Goal: Communication & Community: Answer question/provide support

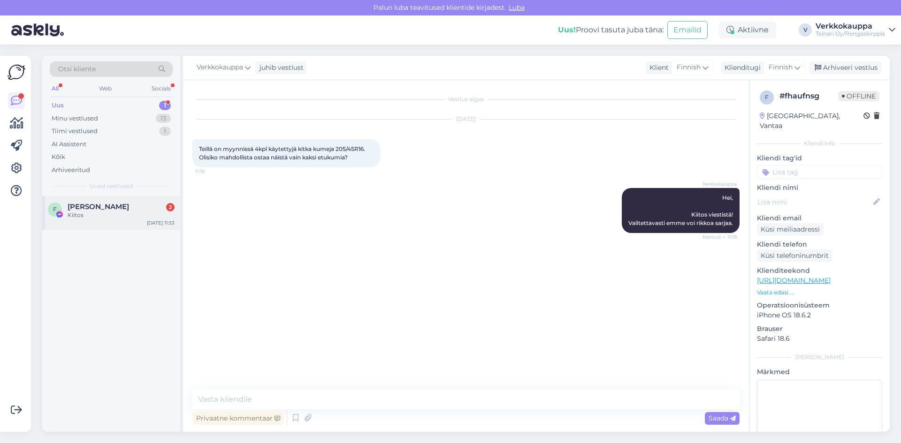
click at [118, 211] on div "Kiitos" at bounding box center [121, 215] width 107 height 8
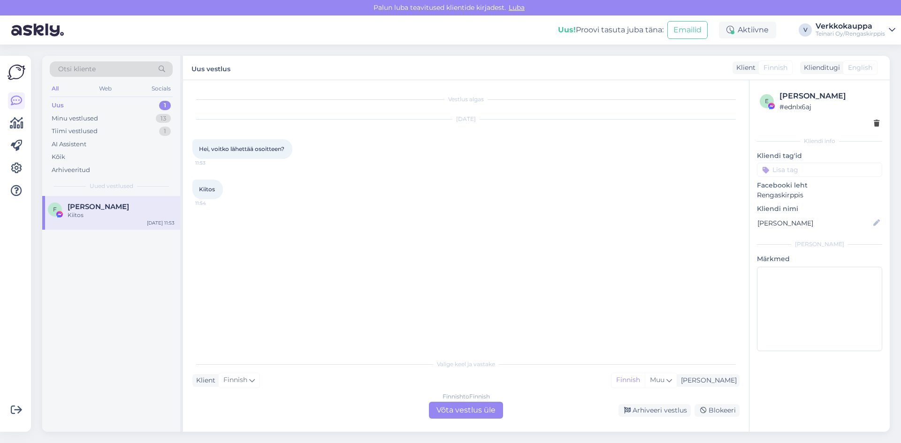
click at [442, 404] on div "Finnish to Finnish Võta vestlus üle" at bounding box center [466, 410] width 74 height 17
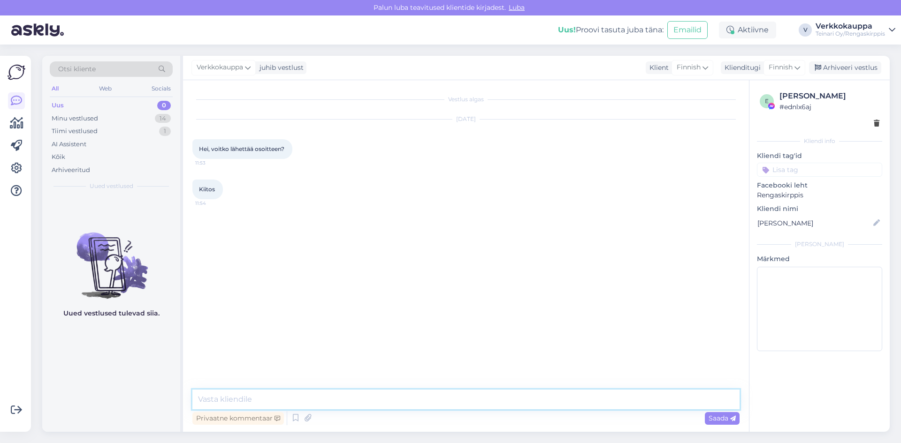
paste textarea "Tiilenlyöjänkuja 2, Vantaa"
paste textarea "[STREET_ADDRESS]"
drag, startPoint x: 197, startPoint y: 385, endPoint x: 292, endPoint y: 401, distance: 96.6
click at [292, 401] on textarea "Tiilenlyöjänkuja 2, [PERSON_NAME][STREET_ADDRESS]" at bounding box center [465, 394] width 547 height 31
type textarea "Tiilenlyöjänkuja 2, Vantaa Sinimäentie 15A, Espoo"
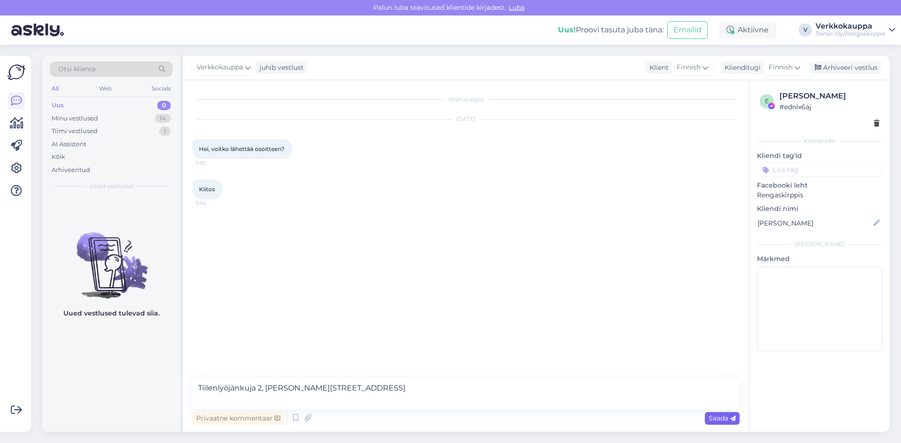
click at [719, 420] on span "Saada" at bounding box center [721, 418] width 27 height 8
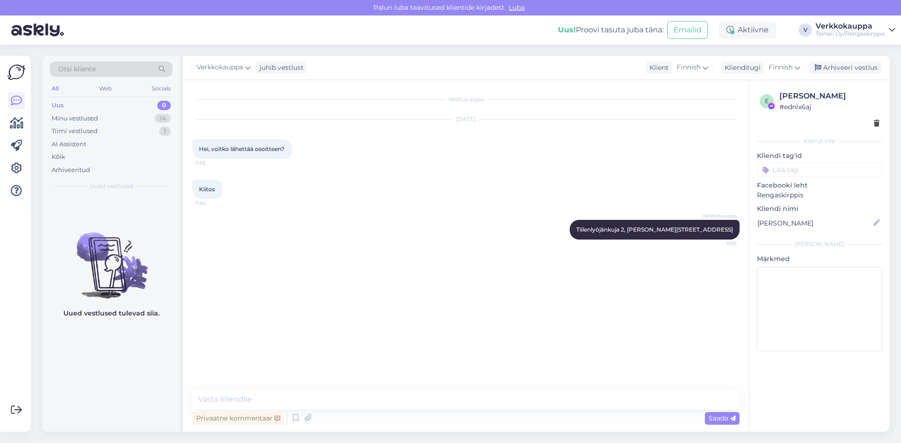
click at [672, 297] on div "Vestlus algas Oct 6 2025 Hei, voitko lähettää osoitteen? ⁠ 11:53 Kiitos 11:54 V…" at bounding box center [470, 236] width 556 height 292
click at [580, 273] on div "11:57" at bounding box center [465, 279] width 547 height 59
click at [68, 118] on div "Minu vestlused" at bounding box center [75, 118] width 46 height 9
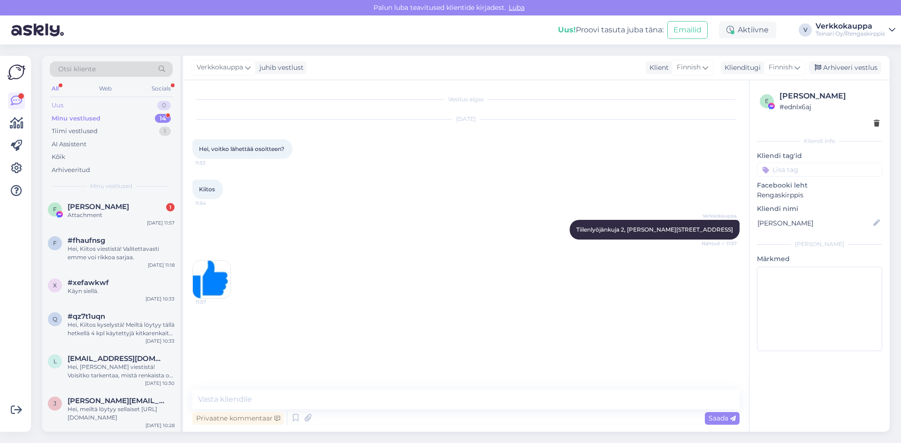
click at [66, 107] on div "Uus 0" at bounding box center [111, 105] width 123 height 13
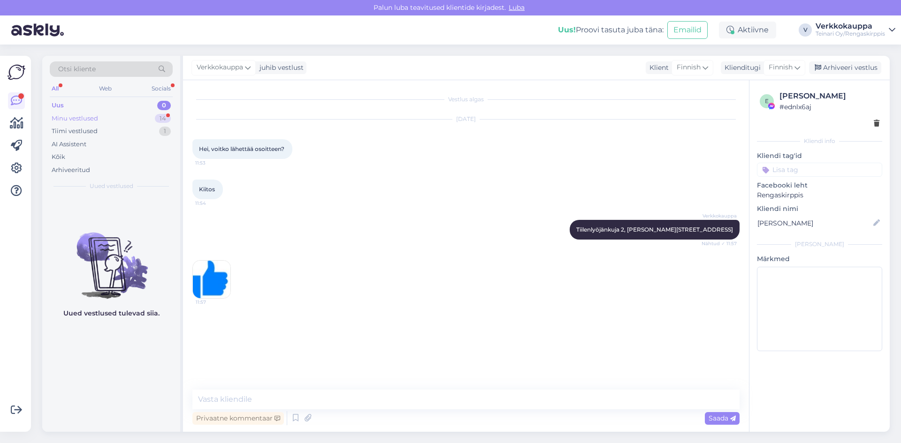
click at [68, 118] on div "Minu vestlused" at bounding box center [75, 118] width 46 height 9
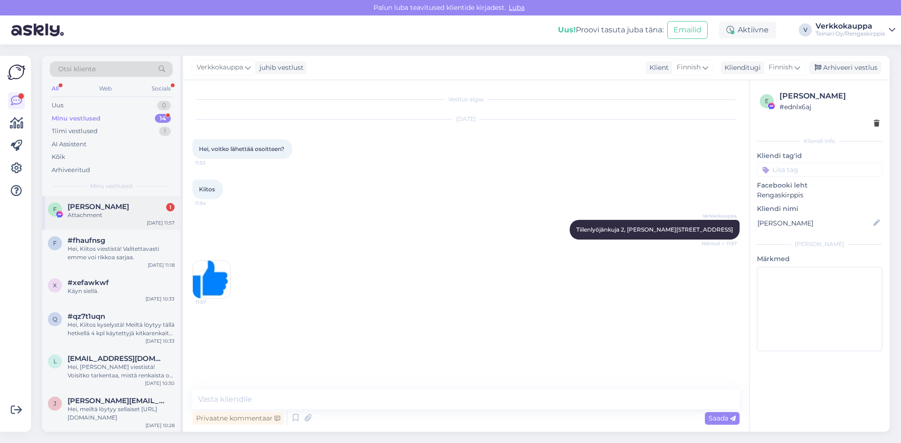
click at [124, 210] on div "[PERSON_NAME] 1" at bounding box center [121, 207] width 107 height 8
click at [259, 261] on div "Vestlus algas Oct 6 2025 Hei, voitko lähettää osoitteen? ⁠ 11:53 Kiitos 11:54 V…" at bounding box center [470, 236] width 556 height 292
click at [93, 210] on span "[PERSON_NAME]" at bounding box center [98, 207] width 61 height 8
click at [111, 249] on div "Hei, Kiitos viestistä! Valitettavasti emme voi rikkoa sarjaa." at bounding box center [121, 253] width 107 height 17
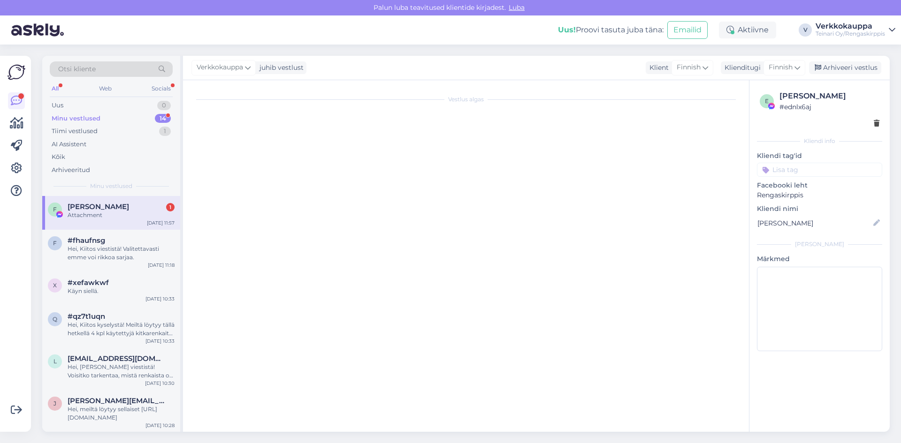
click at [119, 217] on div "Attachment" at bounding box center [121, 215] width 107 height 8
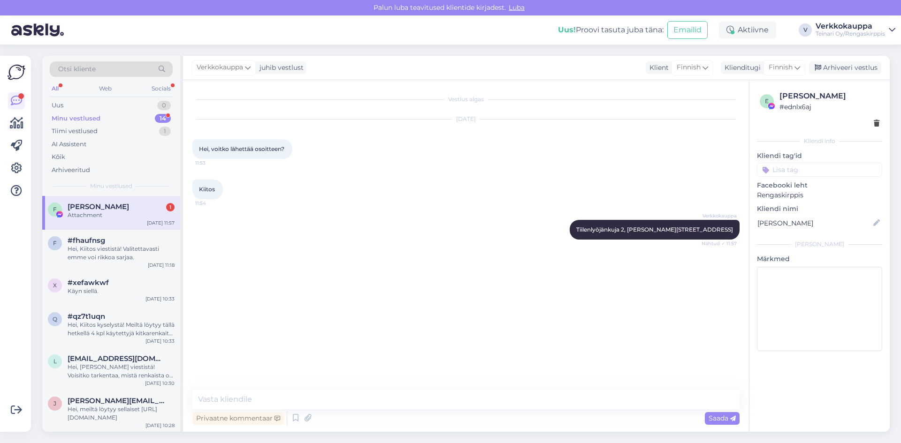
click at [113, 119] on div "Minu vestlused 14" at bounding box center [111, 118] width 123 height 13
click at [113, 115] on div "Minu vestlused 14" at bounding box center [111, 118] width 123 height 13
click at [113, 116] on div "Minu vestlused 14" at bounding box center [111, 118] width 123 height 13
click at [114, 107] on div "Uus 0" at bounding box center [111, 105] width 123 height 13
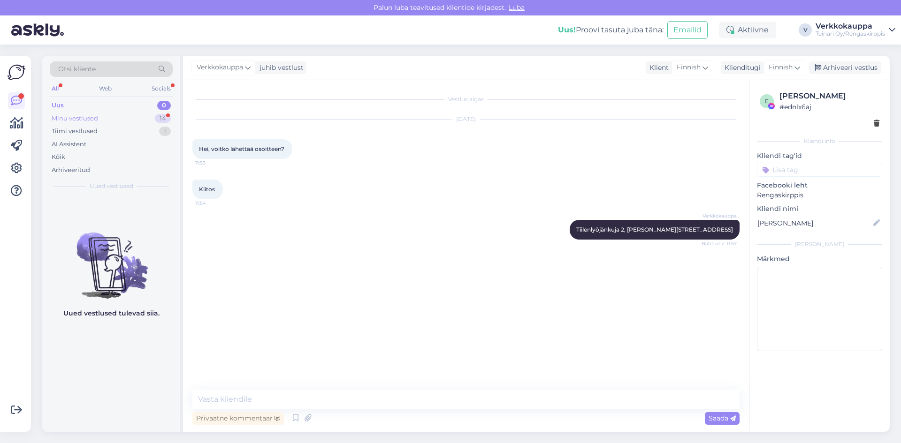
click at [159, 114] on div "14" at bounding box center [163, 118] width 16 height 9
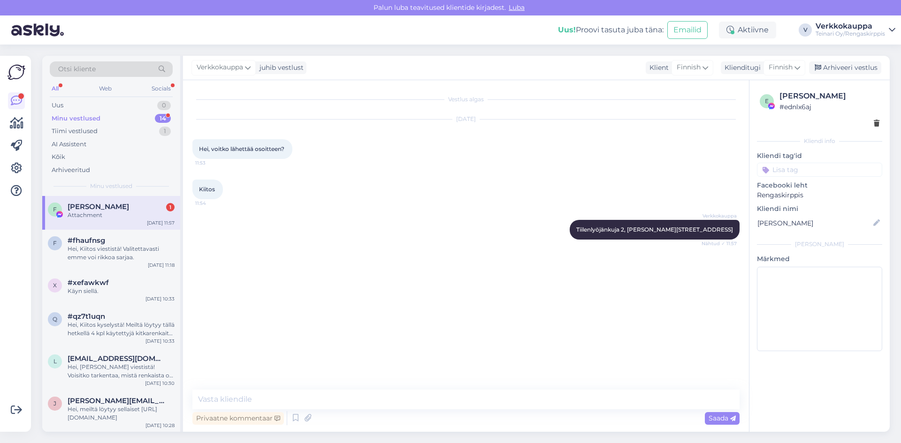
click at [88, 215] on div "Attachment" at bounding box center [121, 215] width 107 height 8
drag, startPoint x: 432, startPoint y: 293, endPoint x: 442, endPoint y: 292, distance: 10.0
click at [437, 292] on div "Vestlus algas Oct 6 2025 Hei, voitko lähettää osoitteen? ⁠ 11:53 Kiitos 11:54 V…" at bounding box center [470, 236] width 556 height 292
click at [446, 400] on textarea at bounding box center [465, 400] width 547 height 20
click at [454, 332] on div "Vestlus algas Oct 6 2025 Hei, voitko lähettää osoitteen? ⁠ 11:53 Kiitos 11:54 V…" at bounding box center [470, 236] width 556 height 292
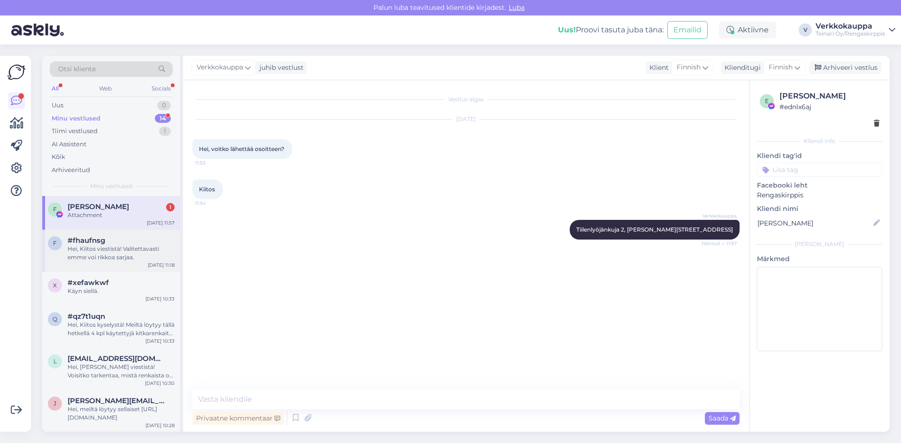
click at [129, 254] on div "Hei, Kiitos viestistä! Valitettavasti emme voi rikkoa sarjaa." at bounding box center [121, 253] width 107 height 17
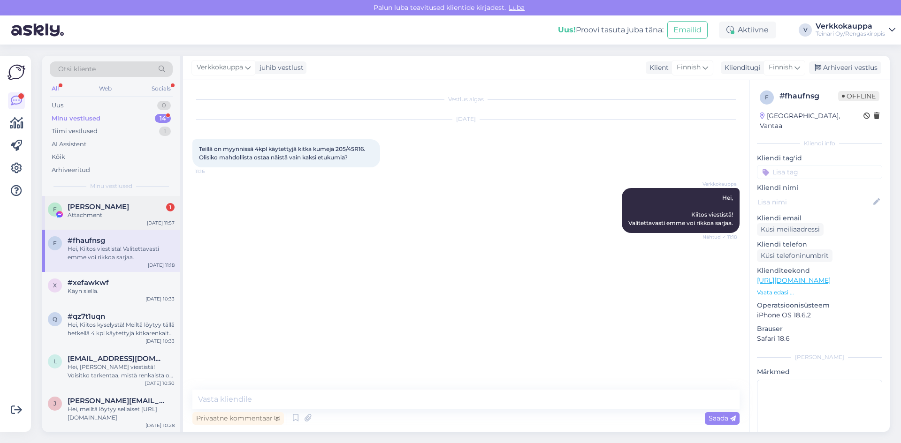
click at [128, 212] on div "Attachment" at bounding box center [121, 215] width 107 height 8
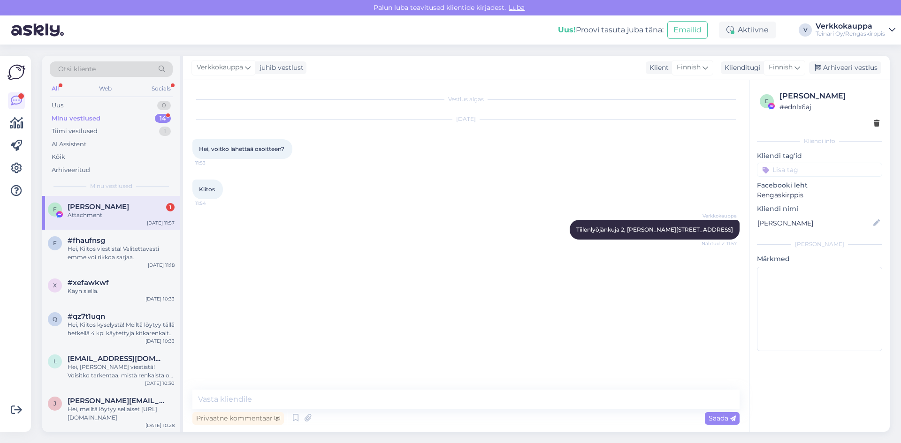
click at [103, 118] on div "Minu vestlused 14" at bounding box center [111, 118] width 123 height 13
click at [99, 104] on div "Uus 0" at bounding box center [111, 105] width 123 height 13
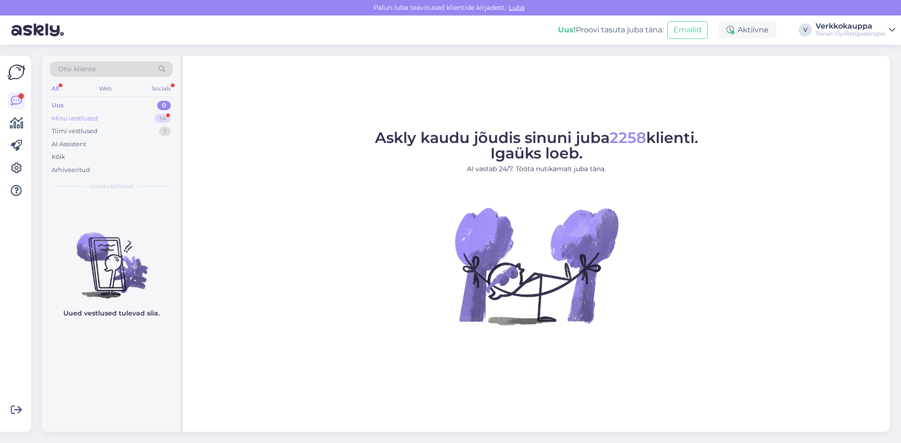
click at [160, 117] on div "14" at bounding box center [163, 118] width 16 height 9
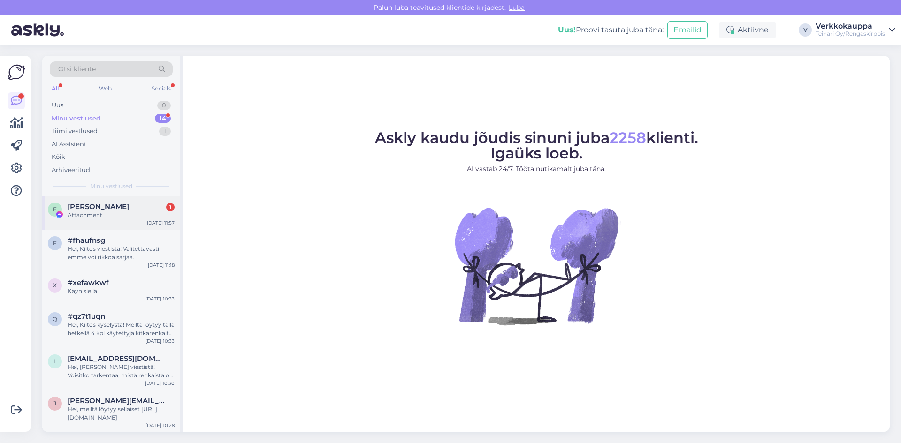
click at [168, 207] on div "1" at bounding box center [170, 207] width 8 height 8
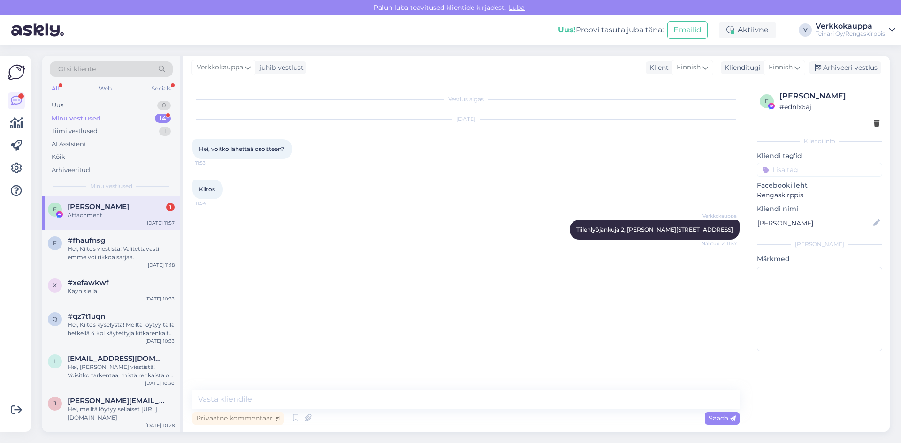
click at [474, 100] on div "Vestlus algas" at bounding box center [465, 99] width 547 height 8
drag, startPoint x: 456, startPoint y: 132, endPoint x: 442, endPoint y: 165, distance: 35.7
click at [455, 133] on div "[DATE] Hei, voitko lähettää osoitteen? ⁠ 11:53" at bounding box center [465, 139] width 547 height 60
click at [428, 191] on div "Kiitos 11:54" at bounding box center [465, 189] width 547 height 40
click at [160, 257] on div "Hei, Kiitos viestistä! Valitettavasti emme voi rikkoa sarjaa." at bounding box center [121, 253] width 107 height 17
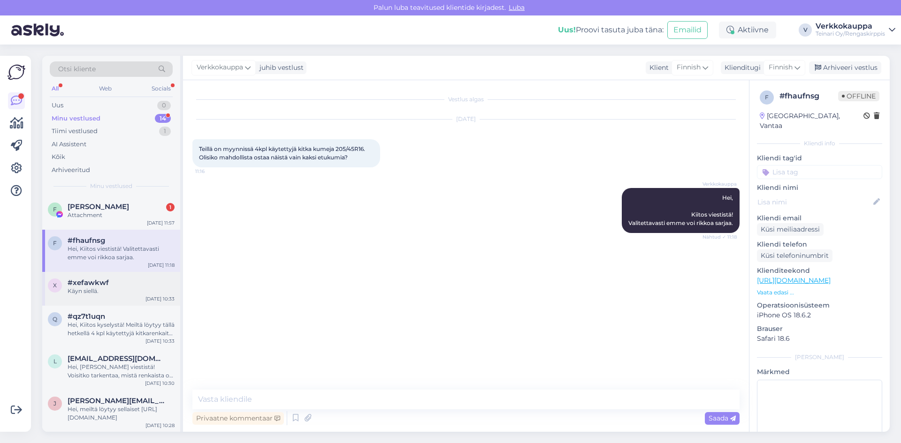
click at [135, 288] on div "Käyn siellä." at bounding box center [121, 291] width 107 height 8
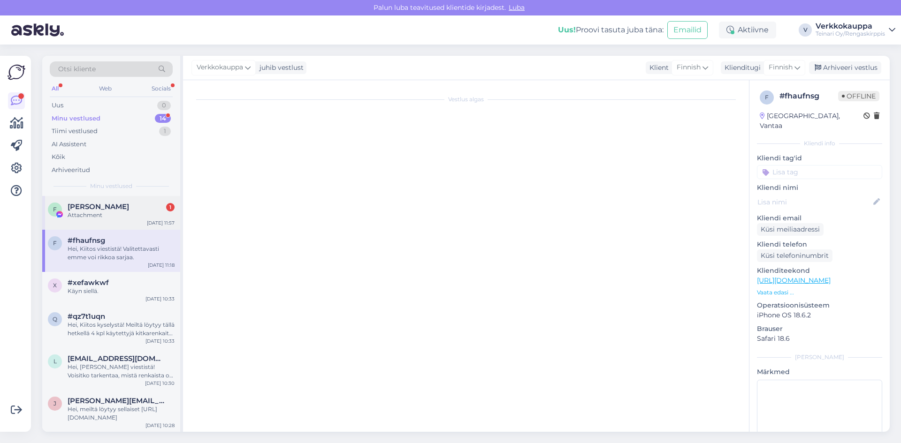
drag, startPoint x: 135, startPoint y: 246, endPoint x: 136, endPoint y: 206, distance: 39.9
click at [135, 245] on div "Hei, Kiitos viestistä! Valitettavasti emme voi rikkoa sarjaa." at bounding box center [121, 253] width 107 height 17
click at [136, 206] on div "[PERSON_NAME] 1" at bounding box center [121, 207] width 107 height 8
